Goal: Navigation & Orientation: Find specific page/section

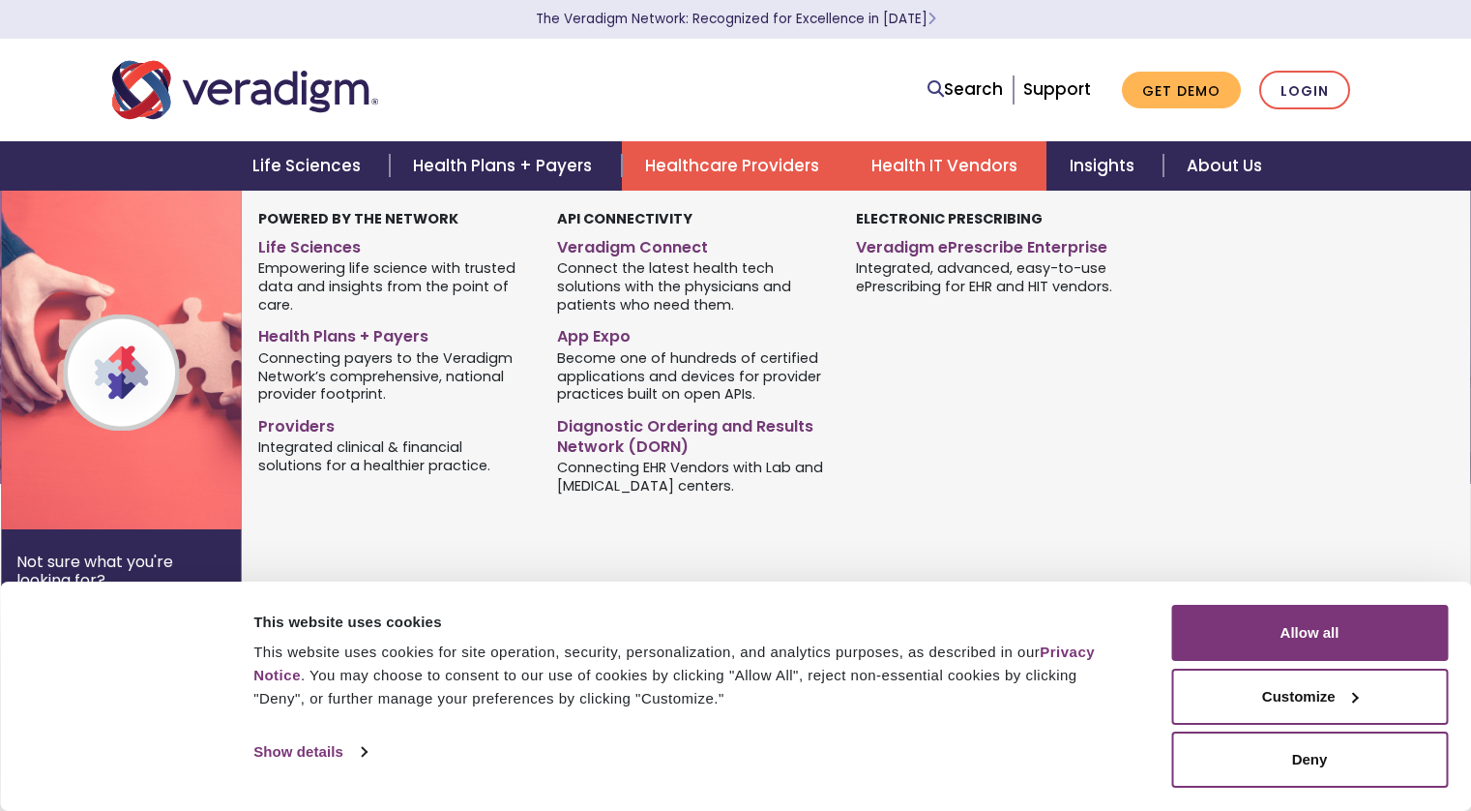
click at [862, 161] on link "Health IT Vendors" at bounding box center [947, 165] width 198 height 49
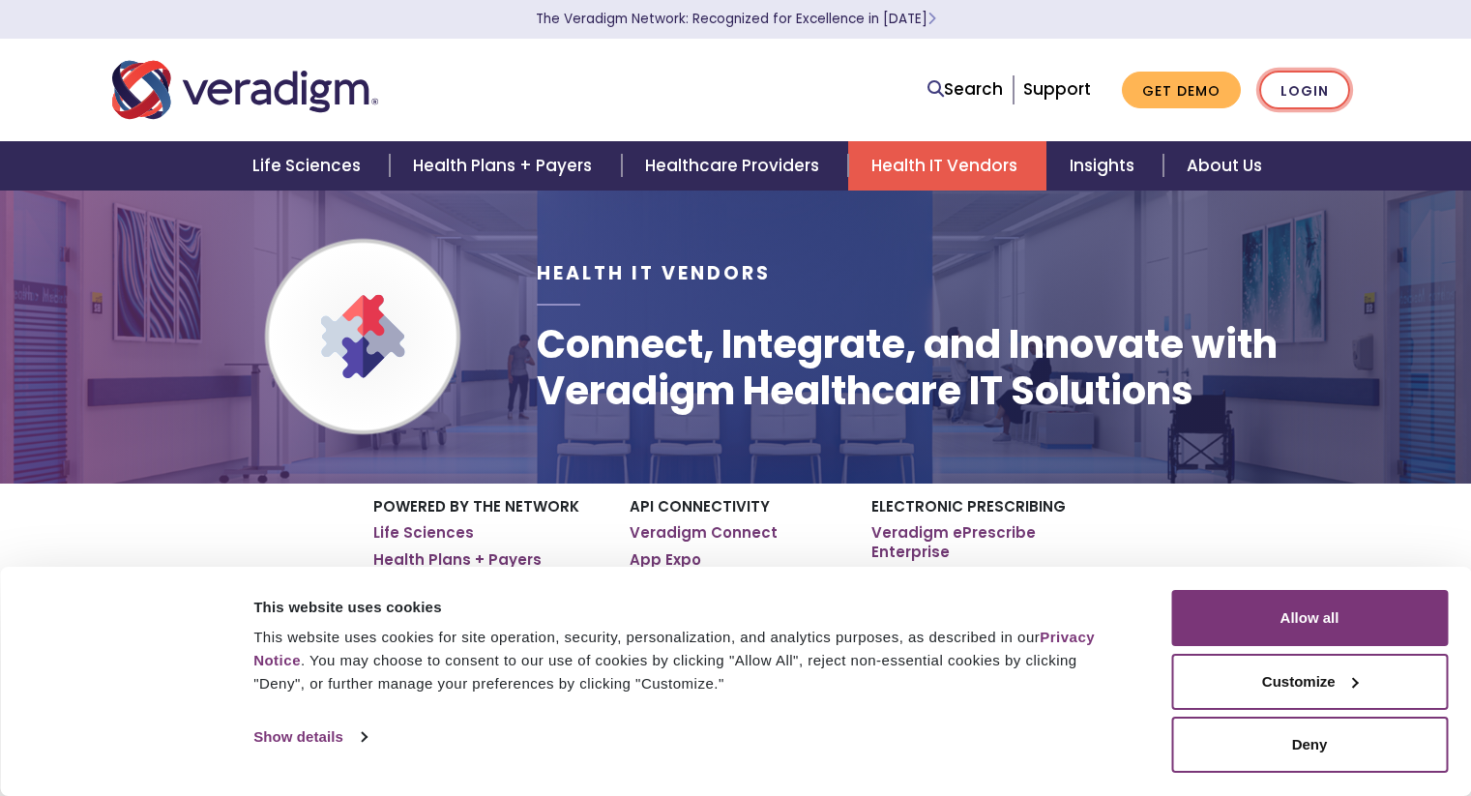
click at [1273, 71] on link "Login" at bounding box center [1304, 91] width 91 height 40
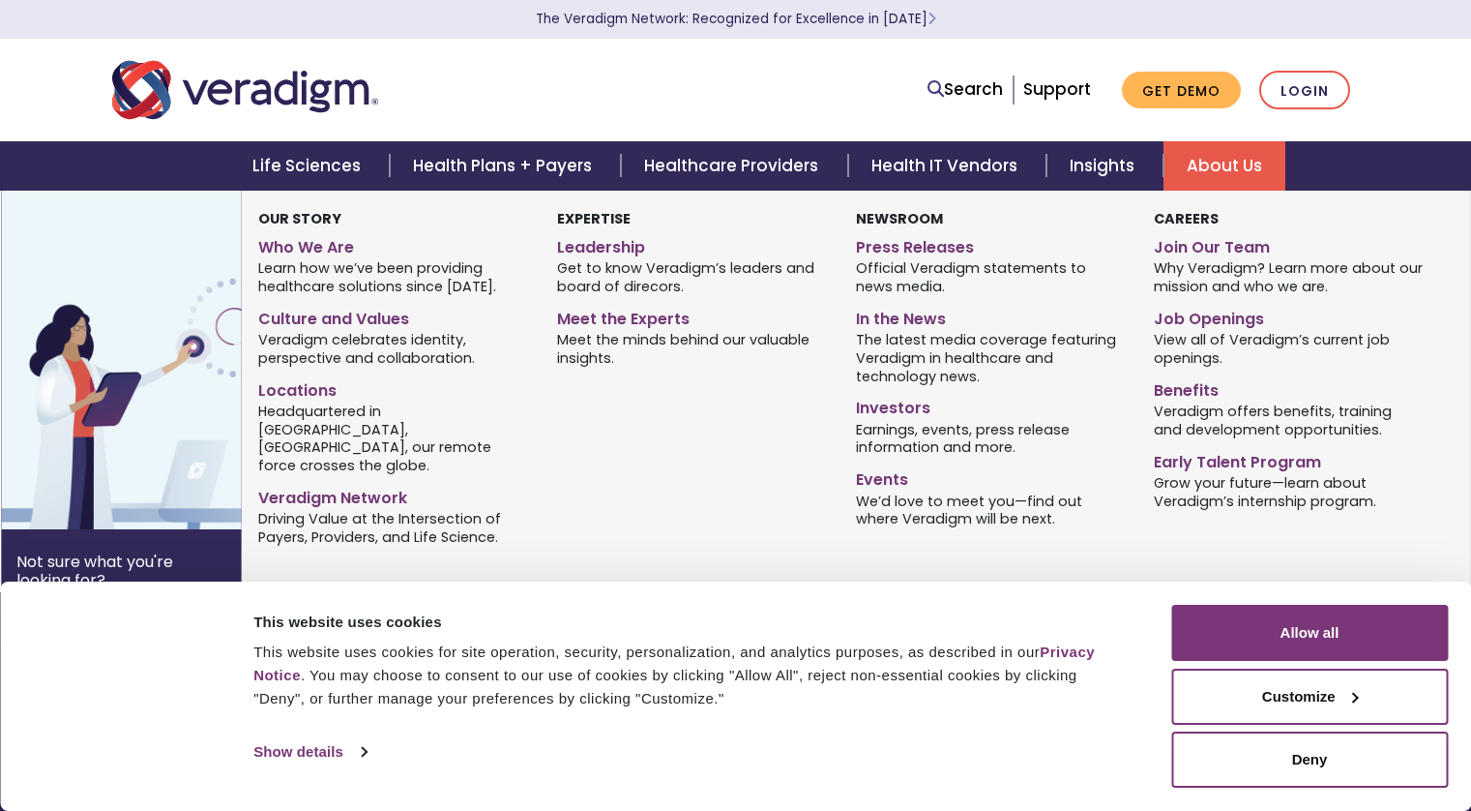
scroll to position [967, 0]
click at [1296, 573] on div "Our Story Who We Are Learn how we’ve been providing healthcare solutions since …" at bounding box center [841, 428] width 1200 height 475
